Goal: Task Accomplishment & Management: Manage account settings

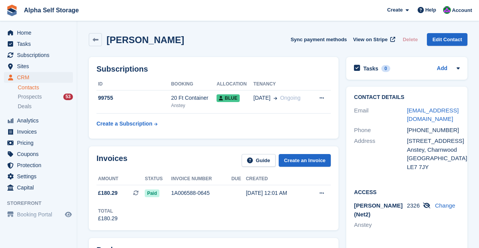
scroll to position [34, 0]
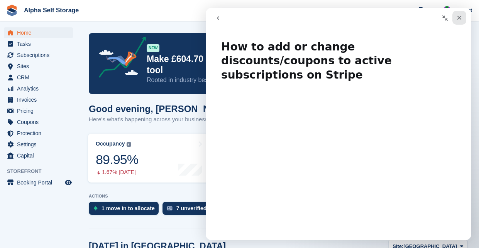
click at [457, 19] on icon "Close" at bounding box center [459, 18] width 4 height 4
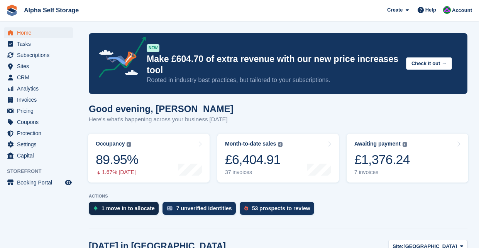
click at [114, 211] on div "1 move in to allocate" at bounding box center [127, 209] width 53 height 6
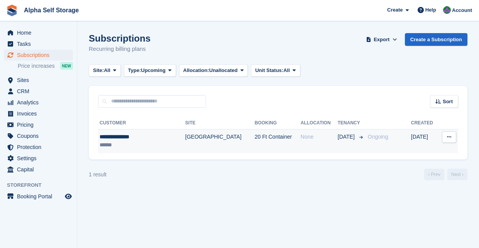
click at [144, 144] on div "******" at bounding box center [134, 145] width 69 height 8
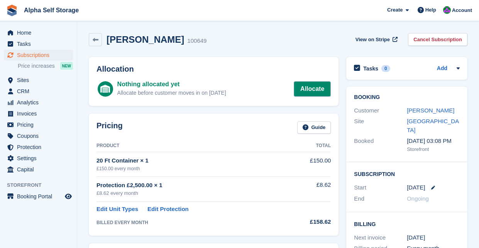
click at [314, 92] on link "Allocate" at bounding box center [312, 88] width 37 height 15
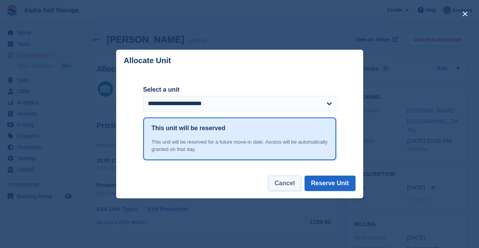
click at [294, 182] on button "Cancel" at bounding box center [284, 183] width 33 height 15
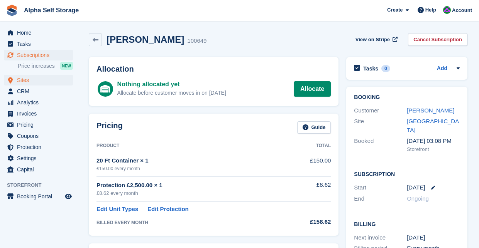
click at [22, 78] on span "Sites" at bounding box center [40, 80] width 46 height 11
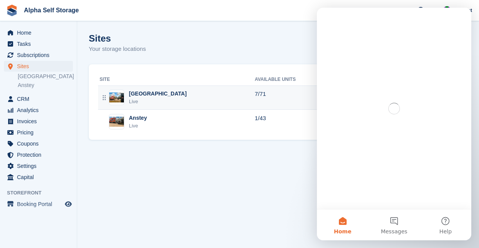
click at [184, 94] on div "Leicester Airport Live" at bounding box center [177, 98] width 155 height 16
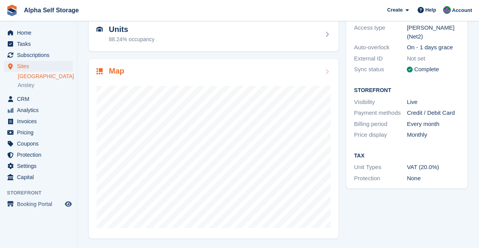
scroll to position [80, 0]
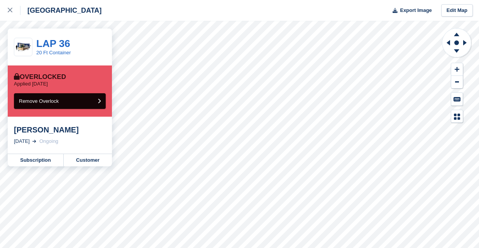
click at [100, 101] on icon "submit" at bounding box center [99, 101] width 3 height 5
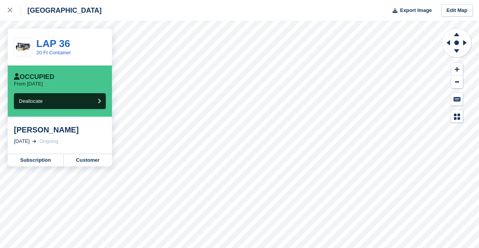
click at [100, 101] on icon "submit" at bounding box center [99, 101] width 3 height 5
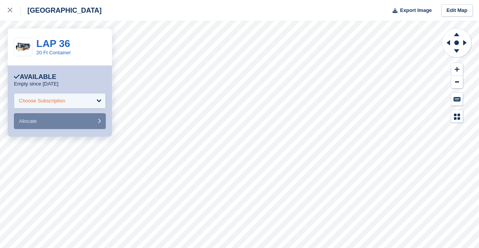
click at [101, 105] on div "Choose Subscription" at bounding box center [60, 100] width 92 height 15
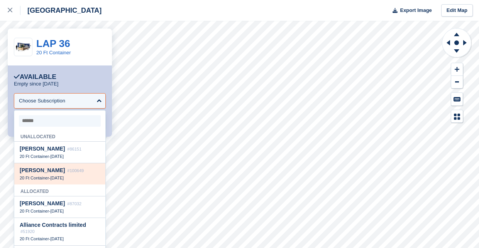
click at [82, 172] on span "#100649" at bounding box center [75, 171] width 17 height 5
select select "******"
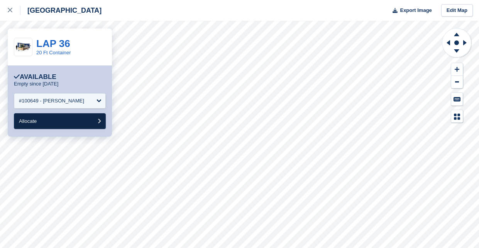
click at [59, 124] on button "Allocate" at bounding box center [60, 121] width 92 height 16
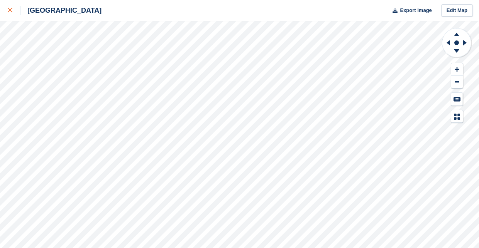
click at [11, 12] on icon at bounding box center [10, 10] width 5 height 5
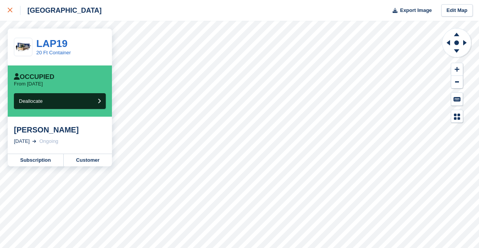
click at [13, 12] on div at bounding box center [14, 10] width 13 height 9
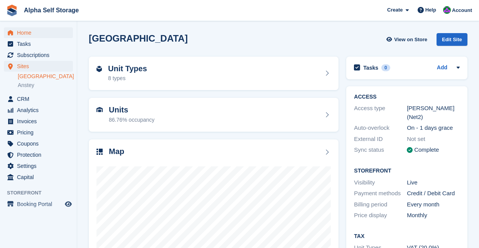
click at [24, 31] on span "Home" at bounding box center [40, 32] width 46 height 11
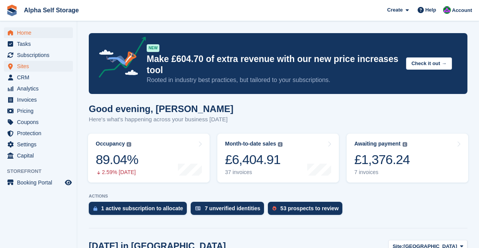
click at [39, 68] on span "Sites" at bounding box center [40, 66] width 46 height 11
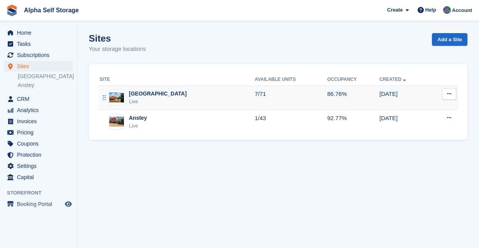
click at [210, 97] on div "Leicester Airport Live" at bounding box center [177, 98] width 155 height 16
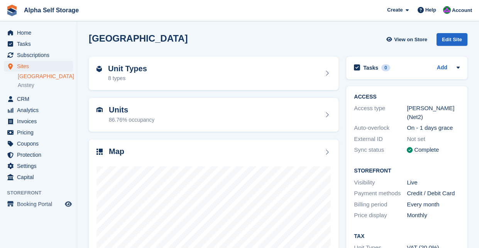
click at [295, 108] on div "Units 86.76% occupancy" at bounding box center [213, 115] width 234 height 19
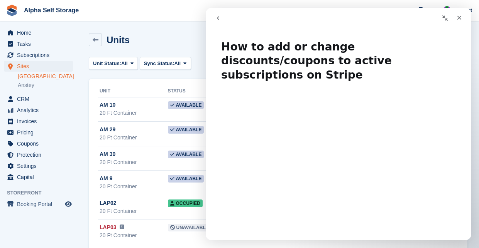
click at [460, 16] on icon "Close" at bounding box center [459, 18] width 6 height 6
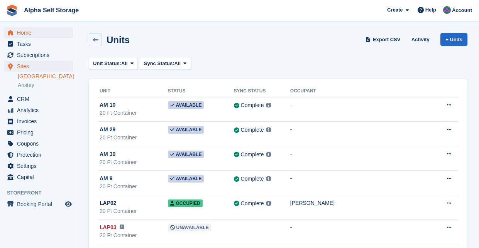
click at [27, 29] on span "Home" at bounding box center [40, 32] width 46 height 11
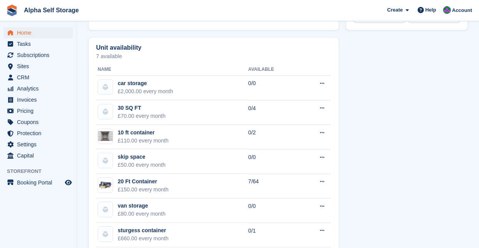
scroll to position [437, 0]
